Goal: Information Seeking & Learning: Learn about a topic

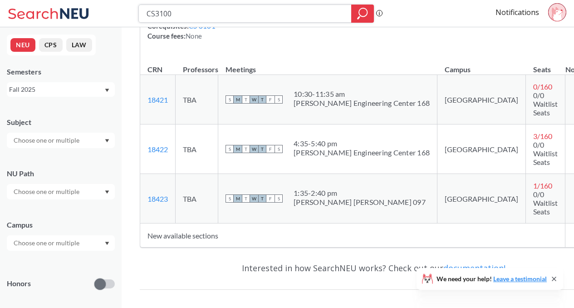
scroll to position [153, 0]
click at [365, 11] on icon "magnifying glass" at bounding box center [362, 13] width 11 height 13
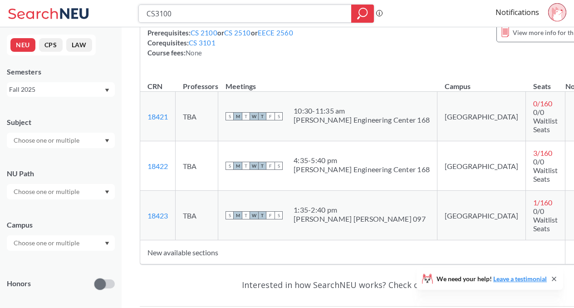
scroll to position [137, 0]
click at [576, 209] on span at bounding box center [581, 214] width 11 height 11
click at [576, 210] on input "checkbox" at bounding box center [576, 210] width 0 height 0
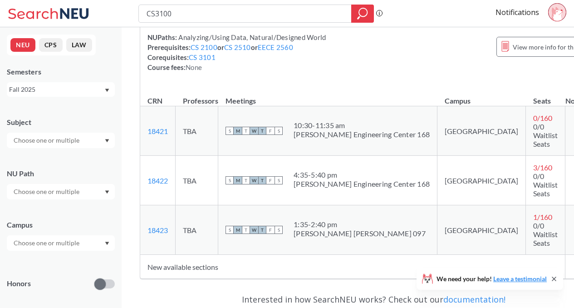
click at [497, 72] on div "NUPaths: Analyzing/Using Data, Natural/Designed World Prerequisites: CS 2100 or…" at bounding box center [374, 52] width 453 height 40
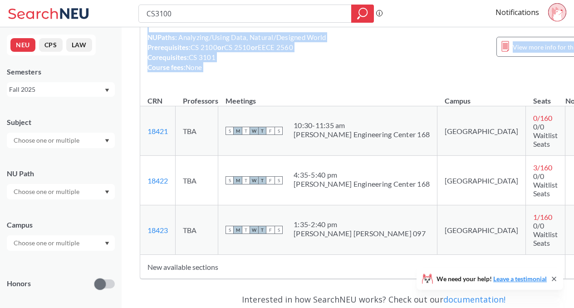
click at [497, 72] on div "NUPaths: Analyzing/Using Data, Natural/Designed World Prerequisites: CS 2100 or…" at bounding box center [374, 52] width 453 height 40
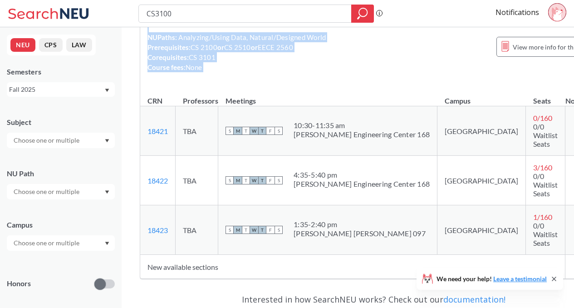
click at [497, 72] on div "NUPaths: Analyzing/Using Data, Natural/Designed World Prerequisites: CS 2100 or…" at bounding box center [374, 52] width 453 height 40
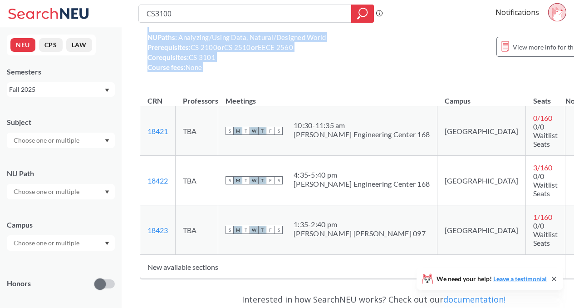
click at [497, 72] on div "NUPaths: Analyzing/Using Data, Natural/Designed World Prerequisites: CS 2100 or…" at bounding box center [374, 52] width 453 height 40
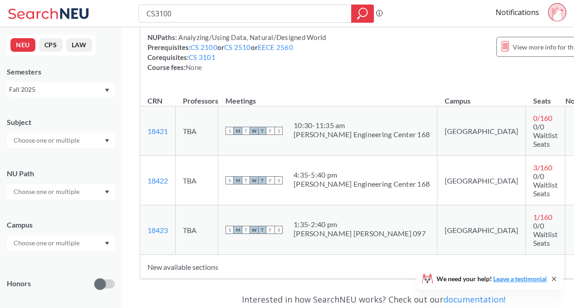
click at [497, 72] on div "NUPaths: Analyzing/Using Data, Natural/Designed World Prerequisites: CS 2100 or…" at bounding box center [374, 52] width 453 height 40
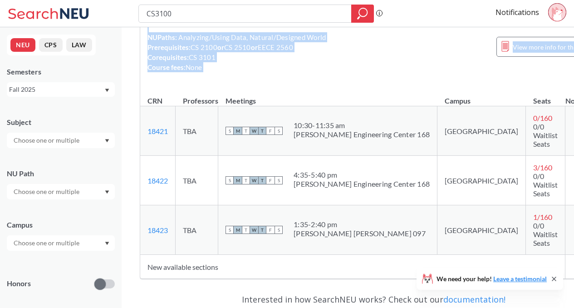
click at [497, 72] on div "NUPaths: Analyzing/Using Data, Natural/Designed World Prerequisites: CS 2100 or…" at bounding box center [374, 52] width 453 height 40
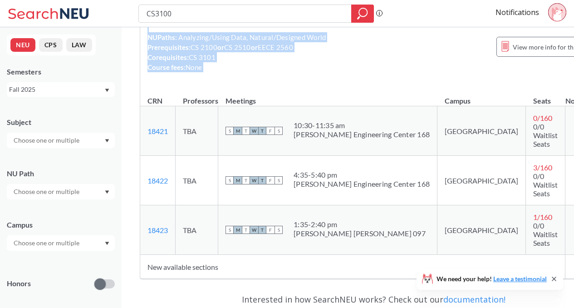
click at [497, 72] on div "NUPaths: Analyzing/Using Data, Natural/Designed World Prerequisites: CS 2100 or…" at bounding box center [374, 52] width 453 height 40
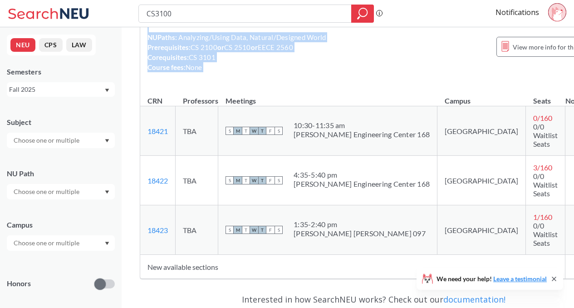
click at [497, 72] on div "NUPaths: Analyzing/Using Data, Natural/Designed World Prerequisites: CS 2100 or…" at bounding box center [374, 52] width 453 height 40
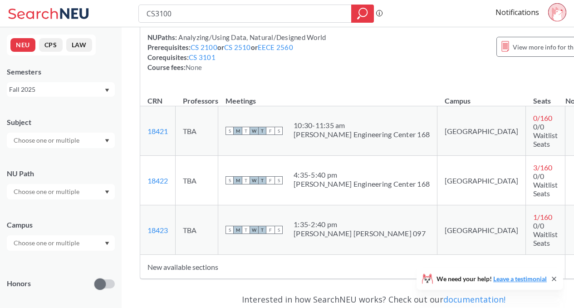
click at [497, 72] on div "NUPaths: Analyzing/Using Data, Natural/Designed World Prerequisites: CS 2100 or…" at bounding box center [374, 52] width 453 height 40
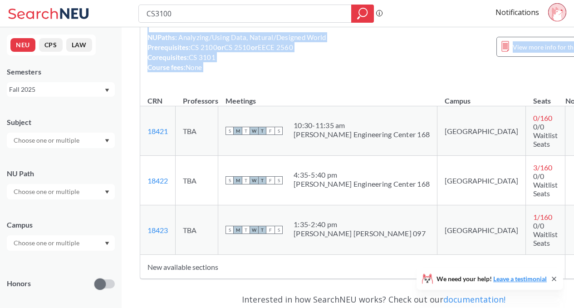
click at [497, 72] on div "NUPaths: Analyzing/Using Data, Natural/Designed World Prerequisites: CS 2100 or…" at bounding box center [374, 52] width 453 height 40
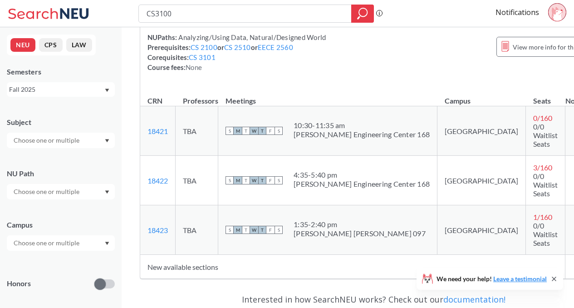
click at [497, 72] on div "NUPaths: Analyzing/Using Data, Natural/Designed World Prerequisites: CS 2100 or…" at bounding box center [374, 52] width 453 height 40
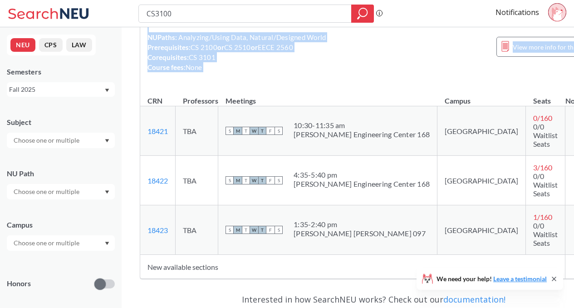
click at [497, 72] on div "NUPaths: Analyzing/Using Data, Natural/Designed World Prerequisites: CS 2100 or…" at bounding box center [374, 52] width 453 height 40
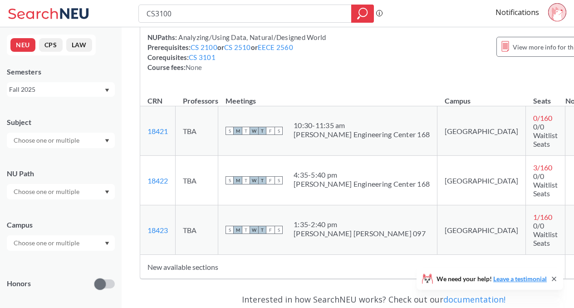
click at [497, 72] on div "NUPaths: Analyzing/Using Data, Natural/Designed World Prerequisites: CS 2100 or…" at bounding box center [374, 52] width 453 height 40
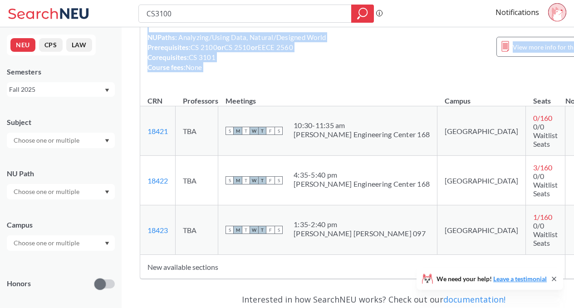
click at [497, 72] on div "NUPaths: Analyzing/Using Data, Natural/Designed World Prerequisites: CS 2100 or…" at bounding box center [374, 52] width 453 height 40
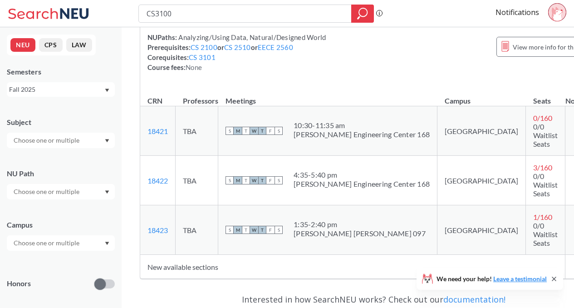
click at [497, 72] on div "NUPaths: Analyzing/Using Data, Natural/Designed World Prerequisites: CS 2100 or…" at bounding box center [374, 52] width 453 height 40
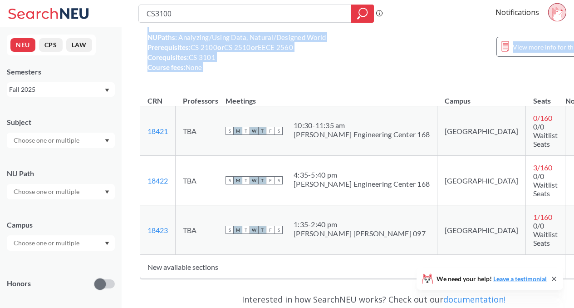
click at [500, 72] on div "NUPaths: Analyzing/Using Data, Natural/Designed World Prerequisites: CS 2100 or…" at bounding box center [374, 52] width 453 height 40
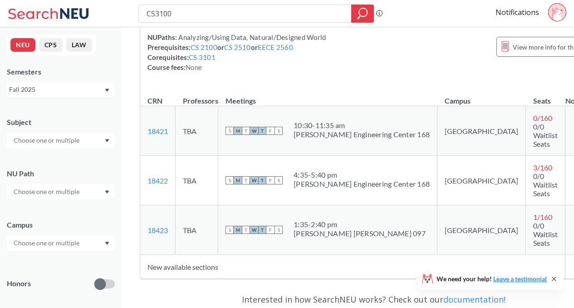
click at [500, 72] on div "NUPaths: Analyzing/Using Data, Natural/Designed World Prerequisites: CS 2100 or…" at bounding box center [374, 52] width 453 height 40
click at [505, 72] on div "NUPaths: Analyzing/Using Data, Natural/Designed World Prerequisites: CS 2100 or…" at bounding box center [374, 52] width 453 height 40
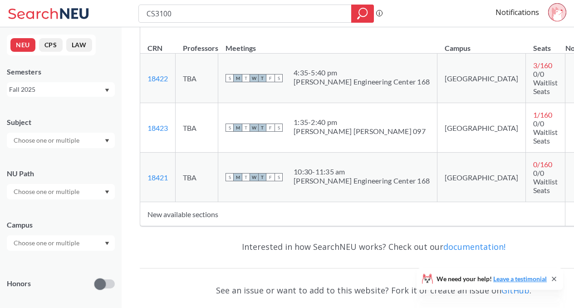
scroll to position [205, 0]
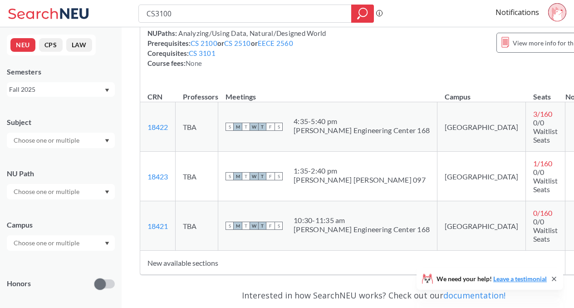
scroll to position [126, 0]
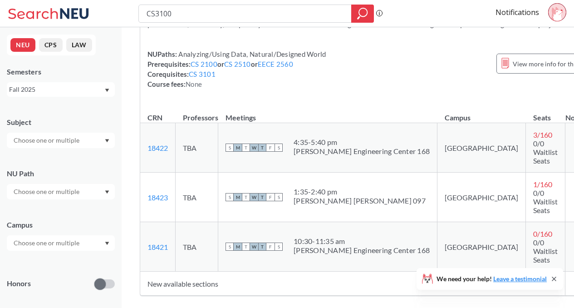
scroll to position [107, 0]
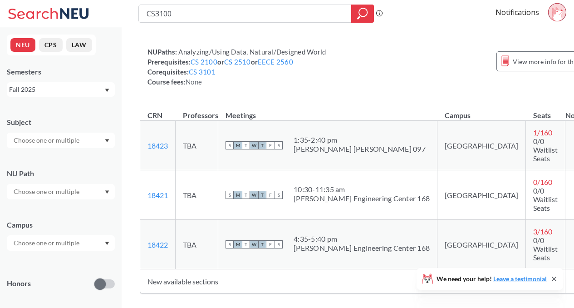
click at [576, 190] on input "checkbox" at bounding box center [576, 190] width 0 height 0
click at [576, 189] on span at bounding box center [581, 194] width 11 height 11
click at [576, 190] on input "checkbox" at bounding box center [576, 190] width 0 height 0
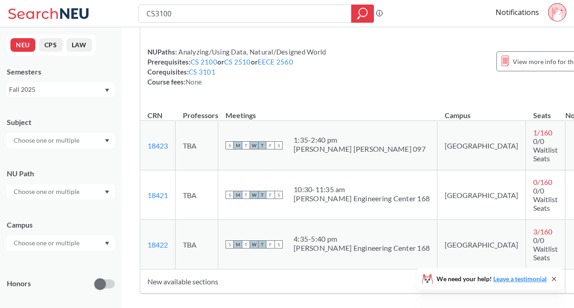
click at [576, 141] on input "checkbox" at bounding box center [576, 141] width 0 height 0
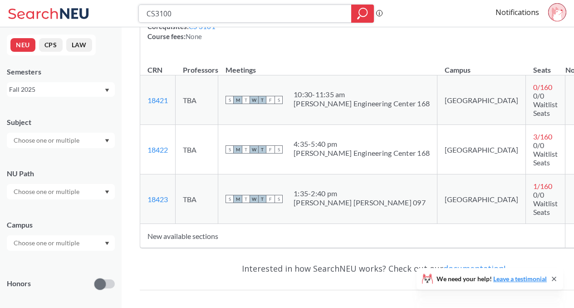
scroll to position [150, 0]
